Goal: Task Accomplishment & Management: Manage account settings

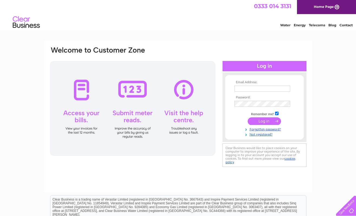
type input "info@craigvrack.com"
click at [266, 119] on input "submit" at bounding box center [264, 121] width 33 height 8
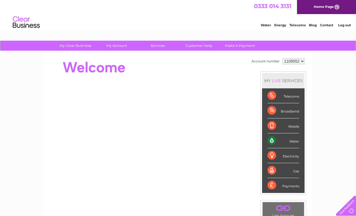
click at [263, 120] on li "Mobile" at bounding box center [283, 125] width 43 height 15
click at [292, 141] on div "Water" at bounding box center [284, 140] width 32 height 15
click at [271, 141] on div "Water" at bounding box center [284, 140] width 32 height 15
click at [231, 46] on link "Make A Payment" at bounding box center [240, 46] width 45 height 10
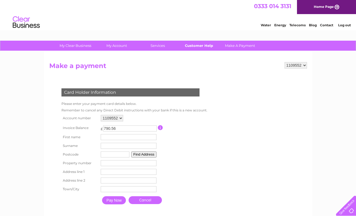
click at [209, 46] on link "Customer Help" at bounding box center [199, 46] width 45 height 10
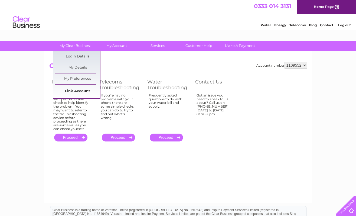
click at [82, 89] on link "Link Account" at bounding box center [77, 91] width 45 height 11
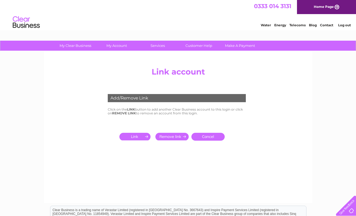
click at [98, 12] on div "0333 014 3131 Home Page" at bounding box center [178, 7] width 356 height 14
